Goal: Entertainment & Leisure: Consume media (video, audio)

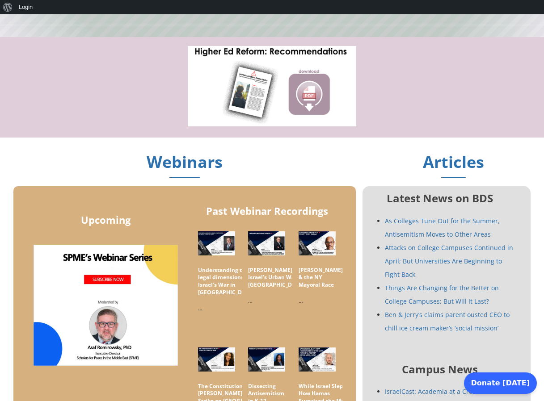
scroll to position [411, 0]
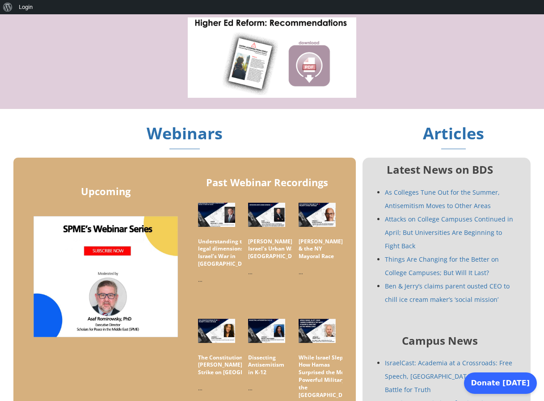
click at [215, 216] on img at bounding box center [217, 214] width 42 height 27
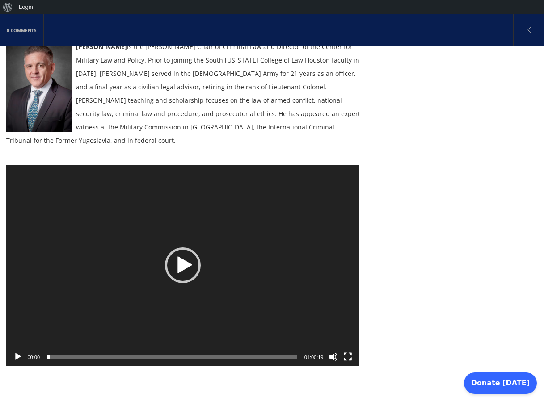
scroll to position [207, 0]
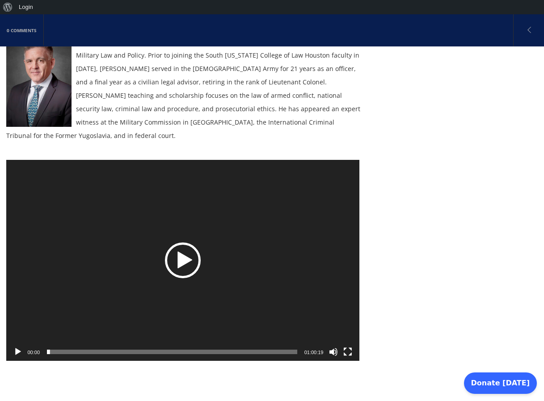
click at [182, 247] on div "Play" at bounding box center [183, 261] width 36 height 36
click at [347, 348] on button "Fullscreen" at bounding box center [347, 352] width 9 height 9
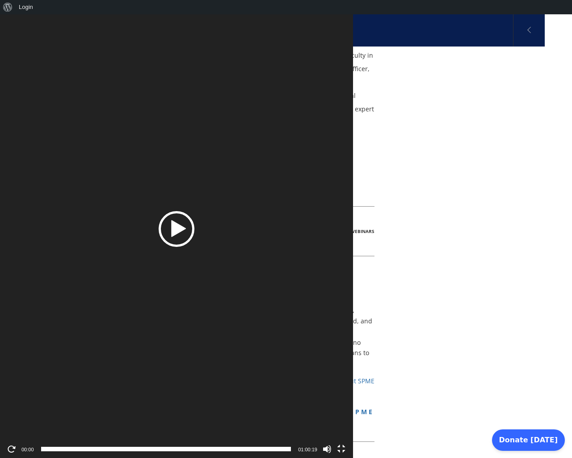
click at [87, 19] on div "Video Player" at bounding box center [176, 229] width 353 height 458
click at [233, 57] on video "https://spme.org/wp-content/uploads/sites/5/2025/08/corn.mp4" at bounding box center [176, 229] width 353 height 458
